Goal: Task Accomplishment & Management: Manage account settings

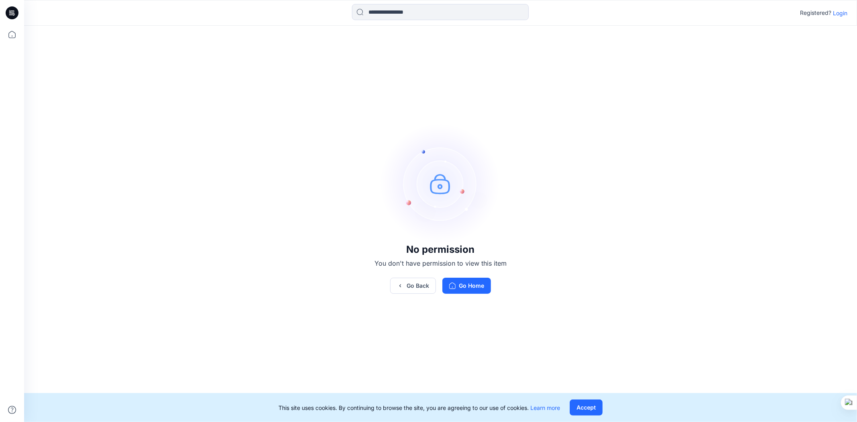
click at [845, 13] on p "Login" at bounding box center [840, 13] width 14 height 8
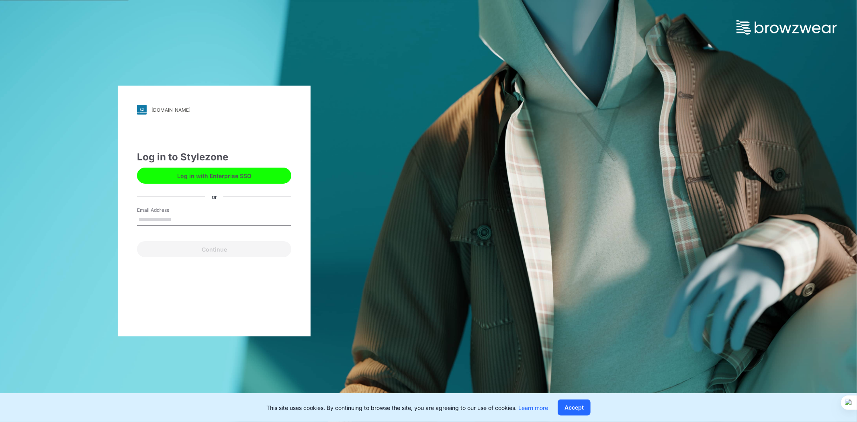
click at [199, 218] on input "Email Address" at bounding box center [214, 220] width 154 height 12
click at [183, 217] on input "Email Address" at bounding box center [214, 220] width 154 height 12
type input "*"
drag, startPoint x: 183, startPoint y: 217, endPoint x: 177, endPoint y: 217, distance: 5.6
click at [177, 217] on input "*" at bounding box center [214, 220] width 154 height 12
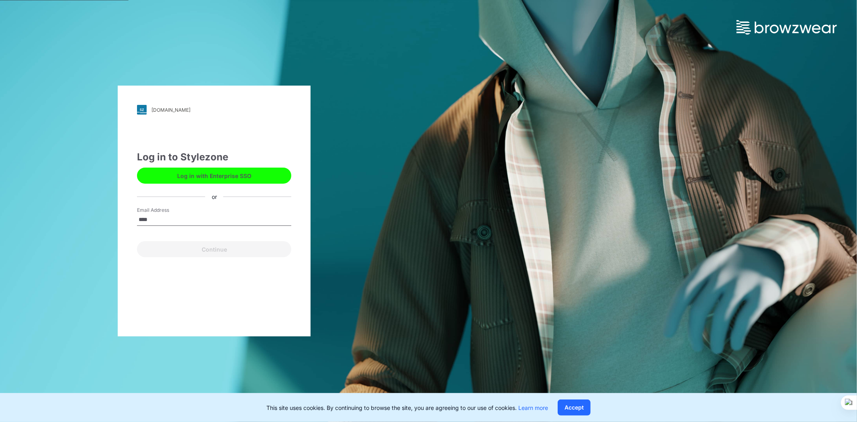
type input "****"
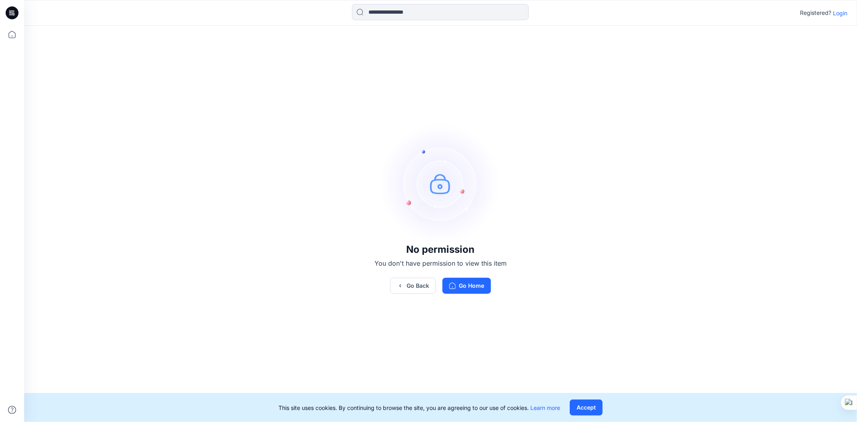
click at [842, 11] on p "Login" at bounding box center [840, 13] width 14 height 8
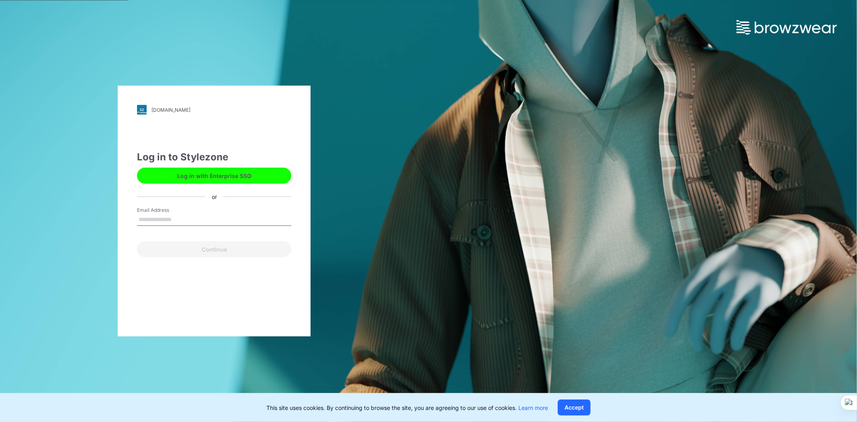
click at [187, 218] on input "Email Address" at bounding box center [214, 220] width 154 height 12
type input "*"
